Goal: Book appointment/travel/reservation

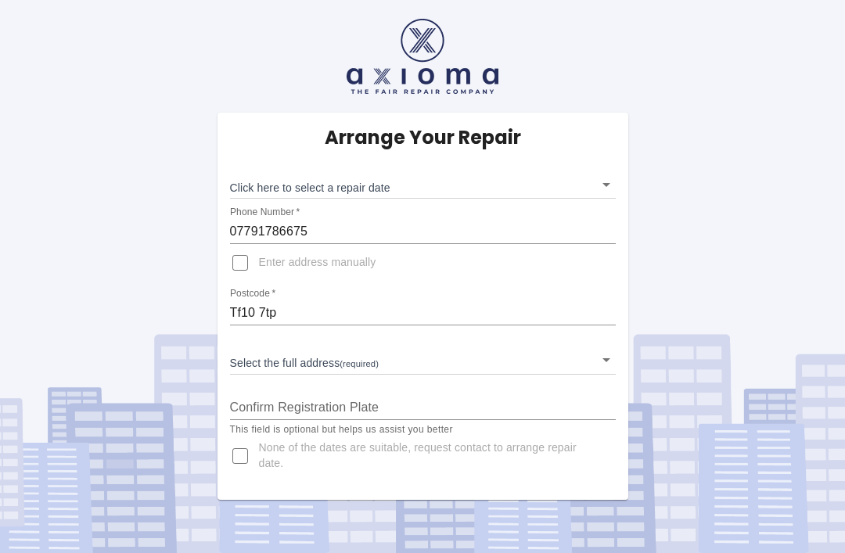
click at [342, 232] on input "07791786675" at bounding box center [423, 231] width 386 height 25
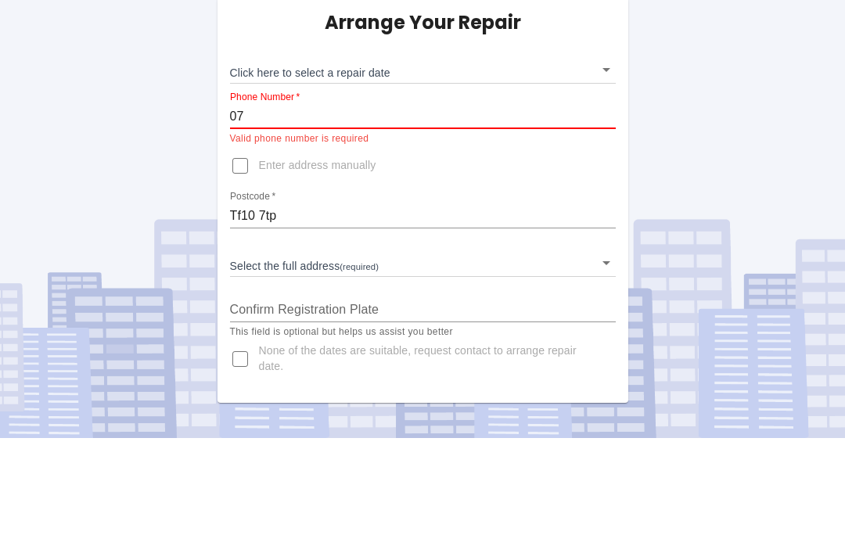
type input "0"
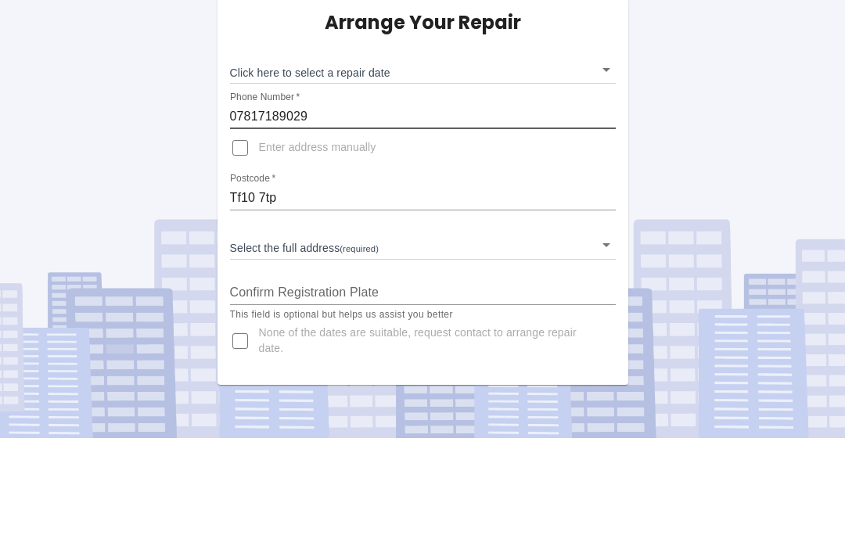
type input "07817189029"
click at [294, 300] on input "Tf10 7tp" at bounding box center [423, 312] width 386 height 25
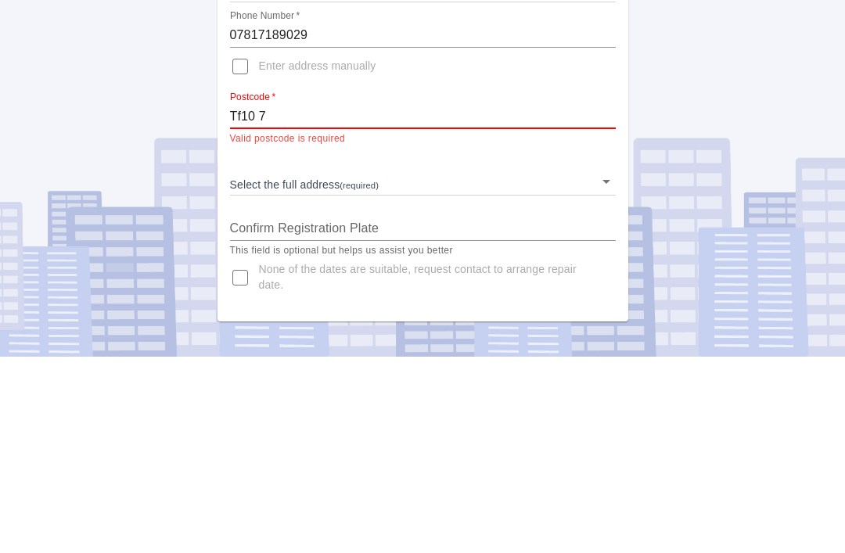
type input "Tf10"
type input "TF10 7TU"
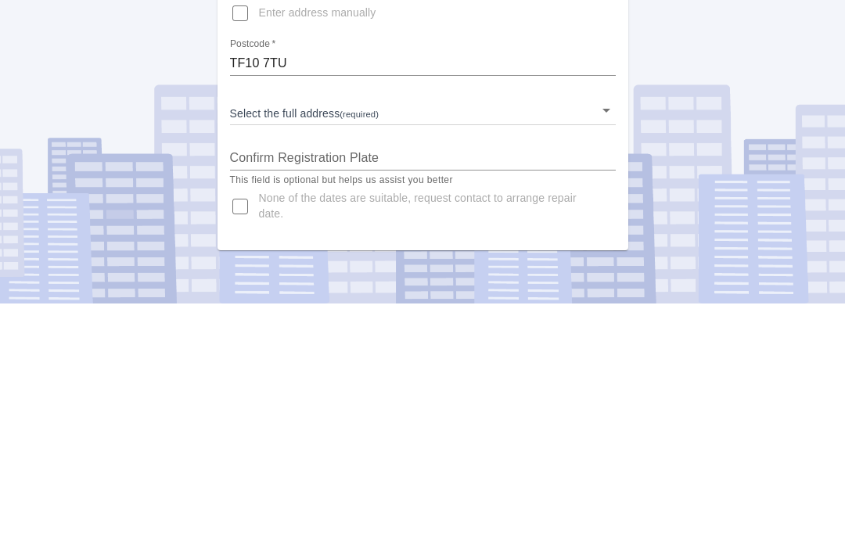
click at [523, 104] on body "Arrange Your Repair Click here to select a repair date ​ Phone Number   * 07817…" at bounding box center [422, 276] width 845 height 553
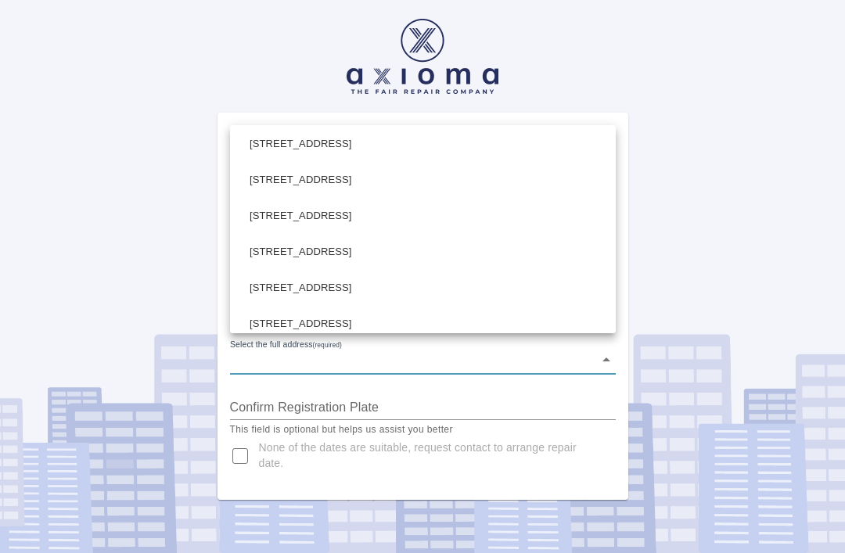
scroll to position [310, 0]
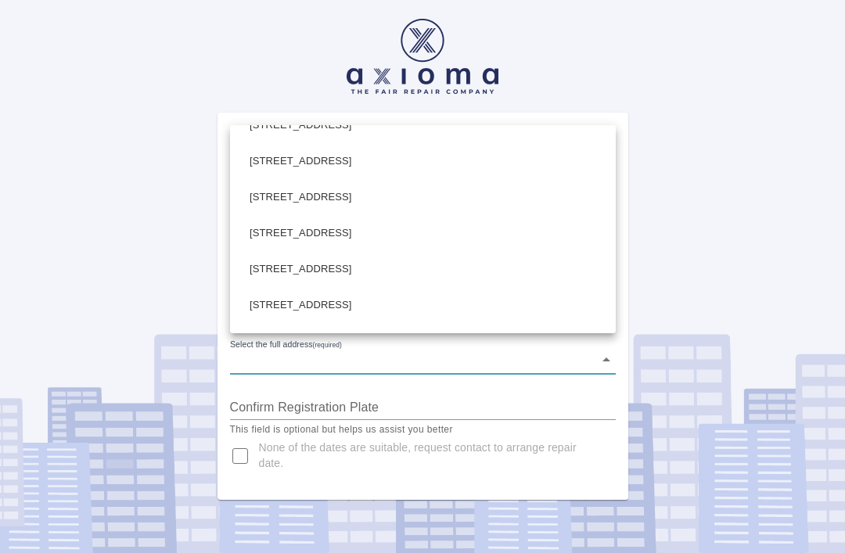
click at [367, 236] on li "85 Ford Road Newport Shropshire" at bounding box center [423, 233] width 378 height 36
type input "85 Ford Road Newport Shropshire"
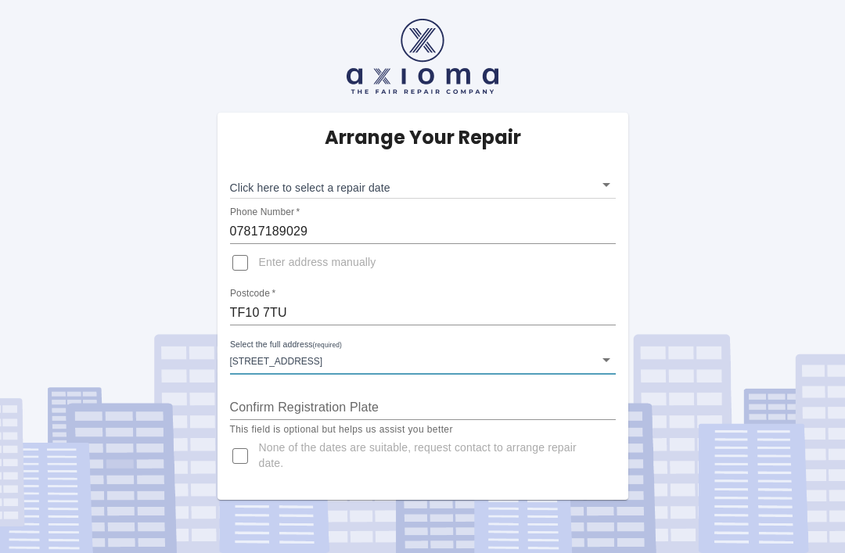
click at [420, 395] on input "Confirm Registration Plate" at bounding box center [423, 407] width 386 height 25
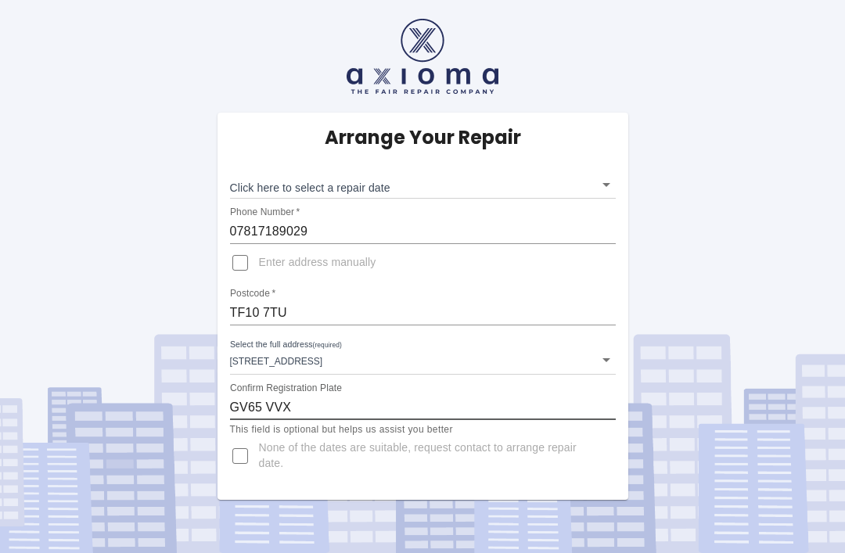
type input "GV65 VVX"
click at [608, 135] on body "Arrange Your Repair Click here to select a repair date ​ Phone Number   * 07817…" at bounding box center [422, 276] width 845 height 553
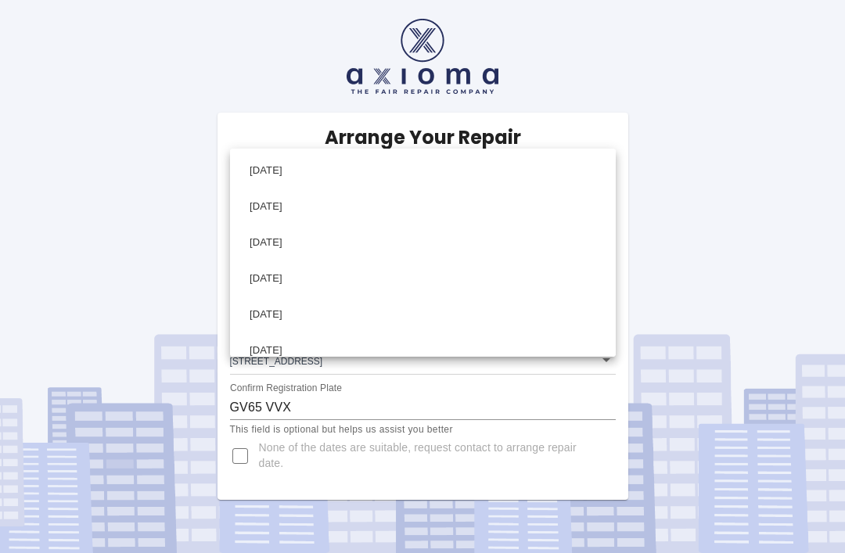
scroll to position [0, 0]
click at [299, 276] on li "Thu Oct 09 2025" at bounding box center [423, 279] width 378 height 36
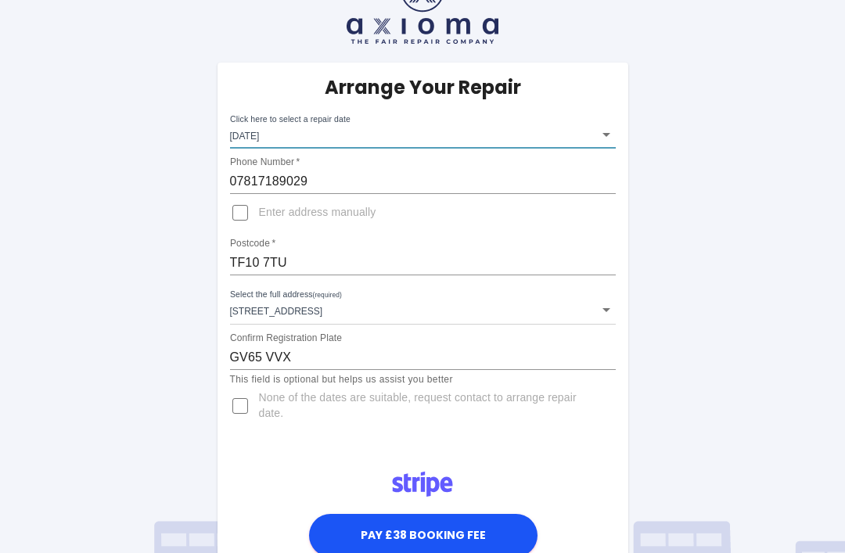
type input "2025-10-09T00:00:00.000Z"
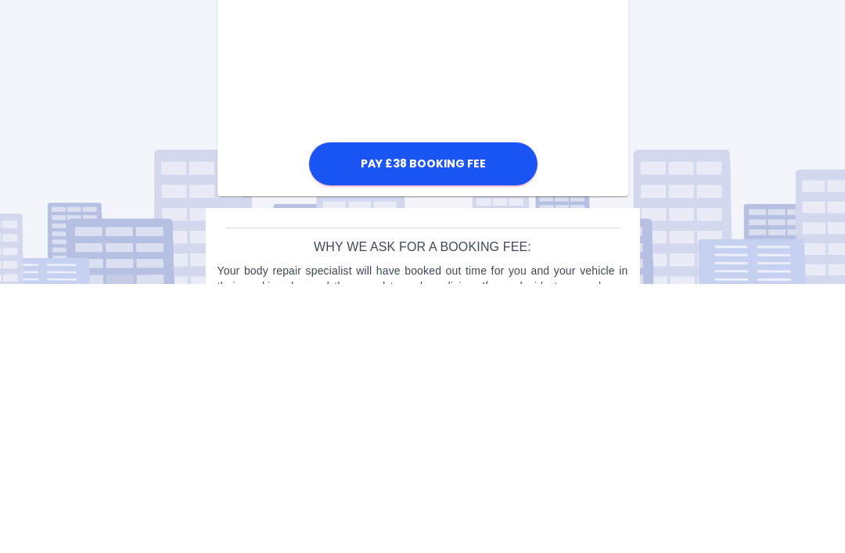
scroll to position [592, 0]
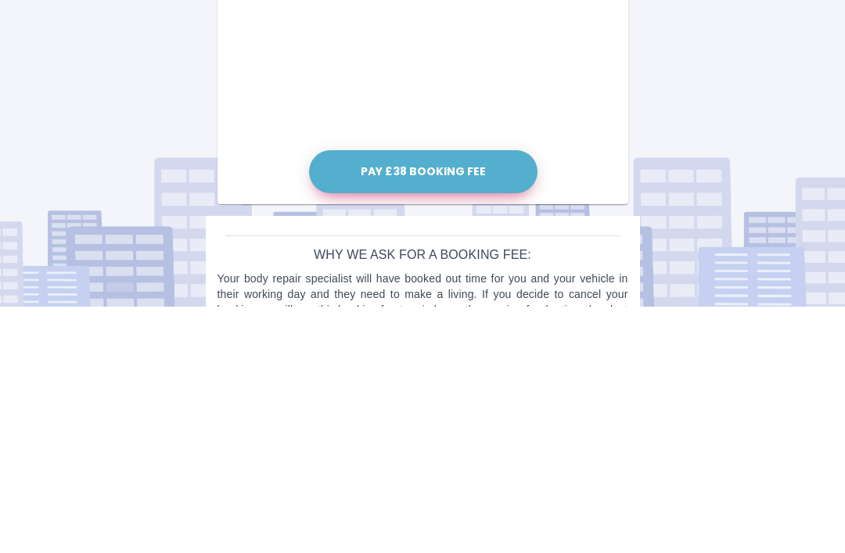
click at [462, 397] on button "Pay £38 Booking Fee" at bounding box center [423, 418] width 228 height 43
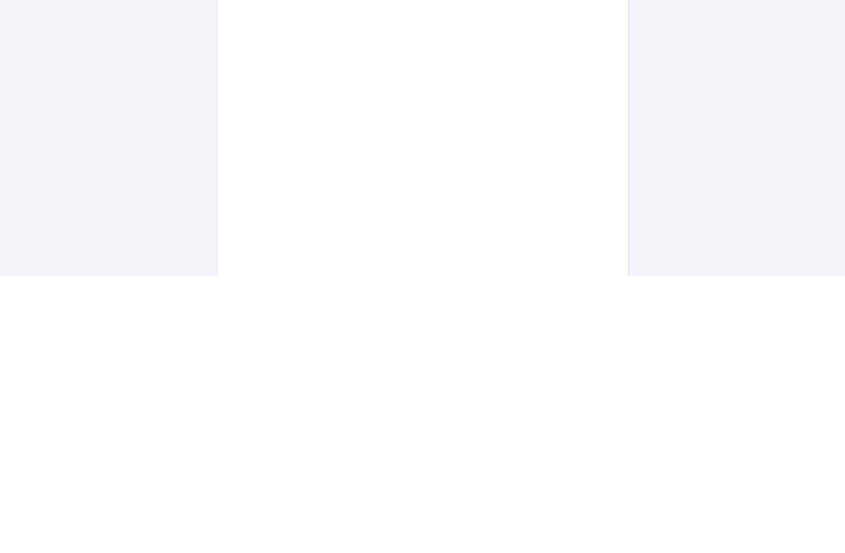
scroll to position [869, 0]
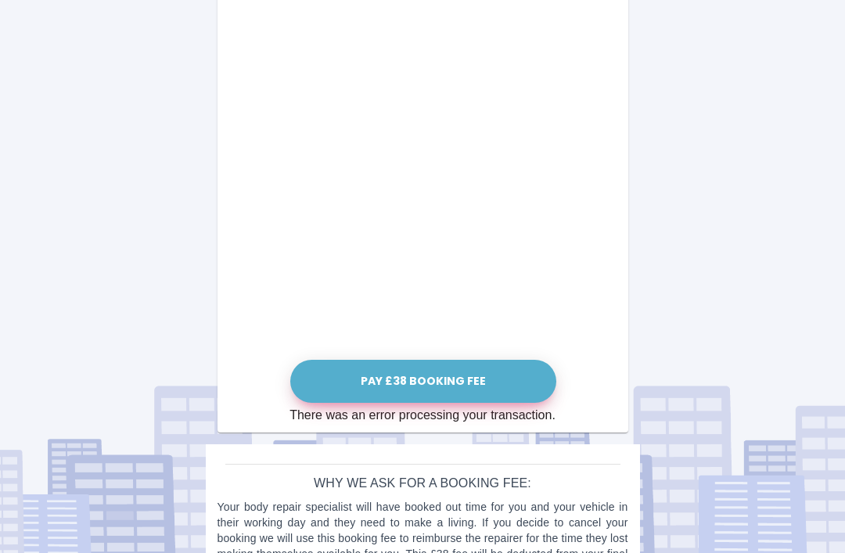
click at [461, 387] on button "Pay £38 Booking Fee" at bounding box center [423, 381] width 266 height 43
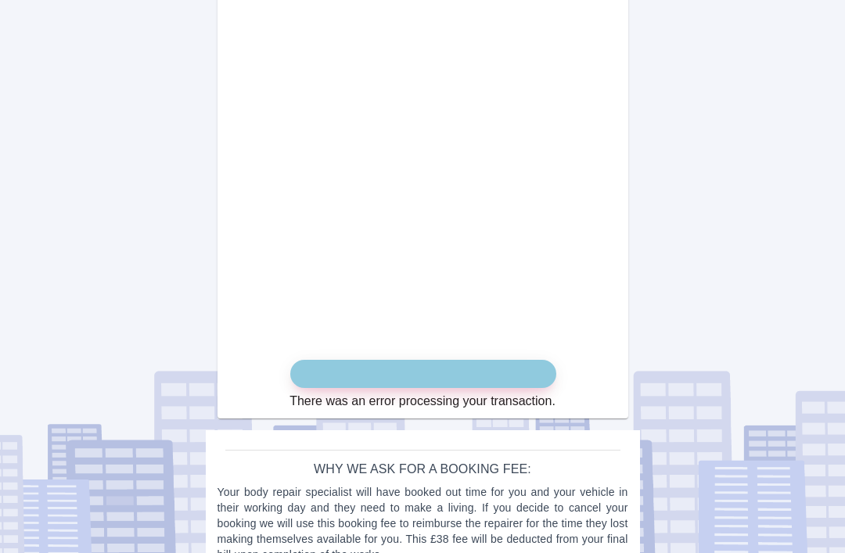
scroll to position [855, 0]
